Goal: Find specific page/section: Find specific page/section

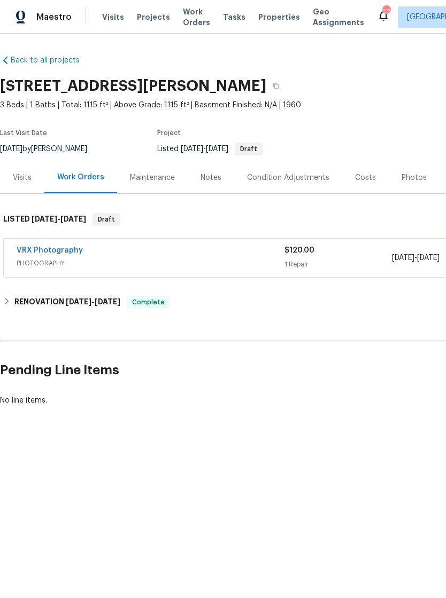
click at [146, 20] on span "Projects" at bounding box center [153, 17] width 33 height 11
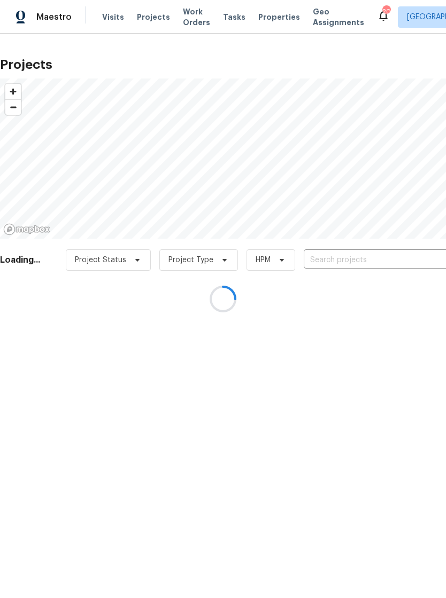
click at [348, 255] on div at bounding box center [223, 299] width 446 height 598
click at [354, 255] on div at bounding box center [223, 299] width 446 height 598
click at [260, 18] on div at bounding box center [223, 299] width 446 height 598
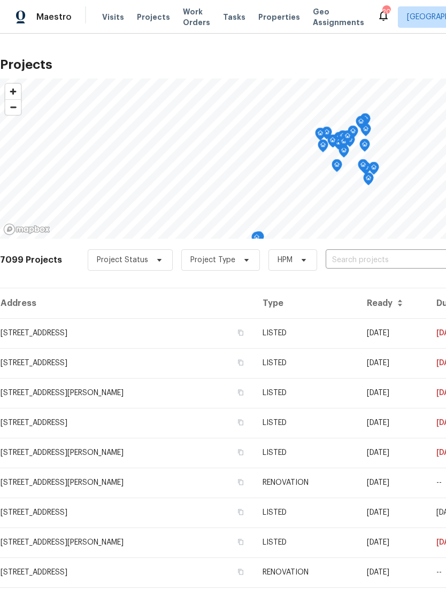
click at [153, 20] on span "Projects" at bounding box center [153, 17] width 33 height 11
click at [347, 256] on input "text" at bounding box center [386, 260] width 122 height 17
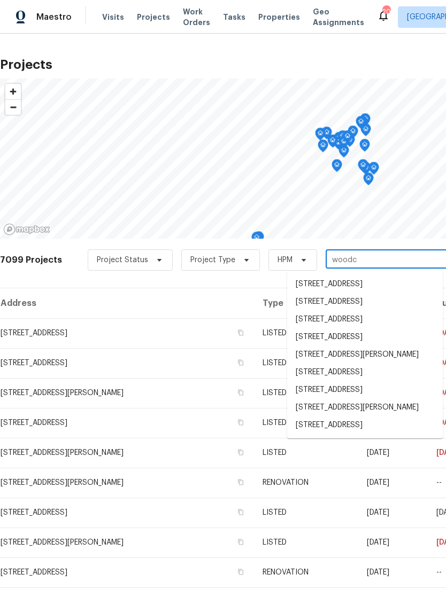
type input "woodch"
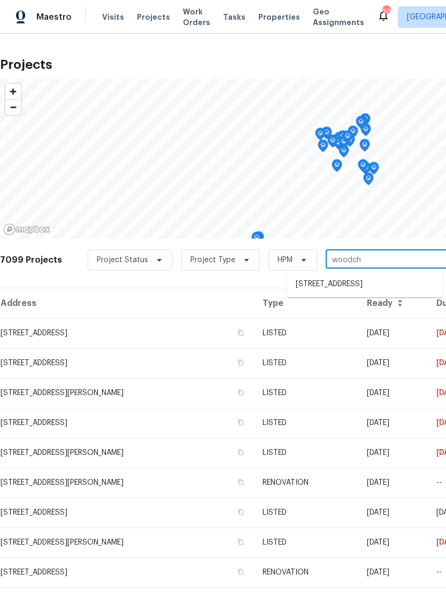
click at [386, 283] on li "[STREET_ADDRESS]" at bounding box center [364, 285] width 155 height 18
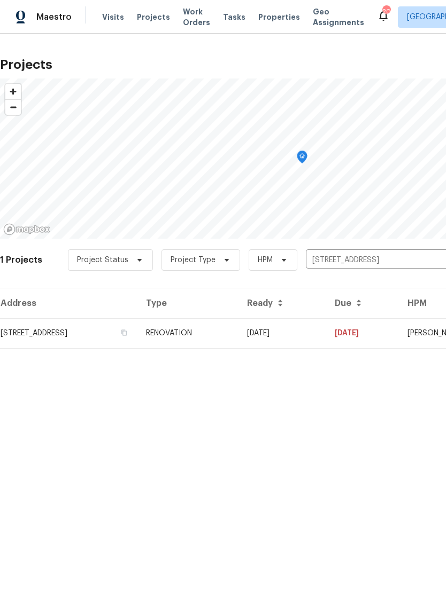
click at [137, 331] on td "[STREET_ADDRESS]" at bounding box center [68, 333] width 137 height 30
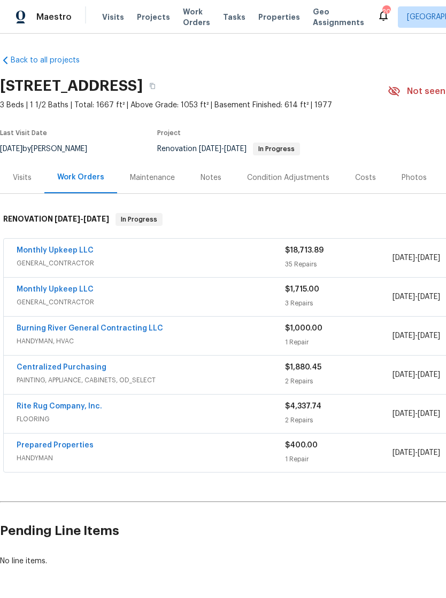
click at [401, 175] on div "Photos" at bounding box center [413, 178] width 25 height 11
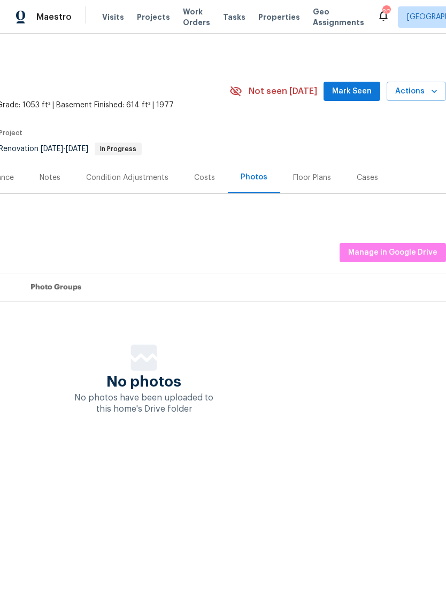
scroll to position [0, 158]
click at [369, 254] on span "Manage in Google Drive" at bounding box center [392, 252] width 89 height 13
